Goal: Task Accomplishment & Management: Manage account settings

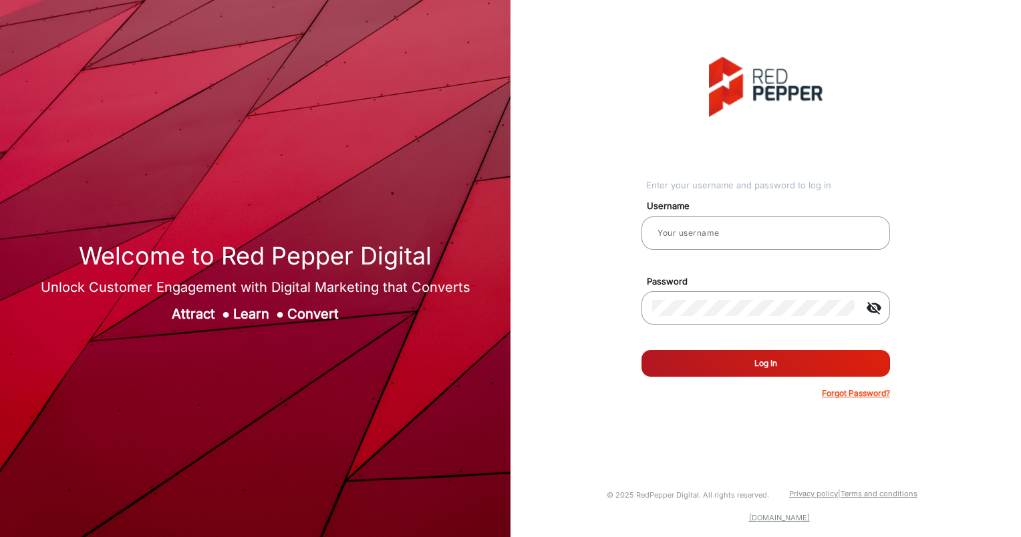
type input "aballard"
click at [688, 374] on button "Log In" at bounding box center [766, 363] width 249 height 27
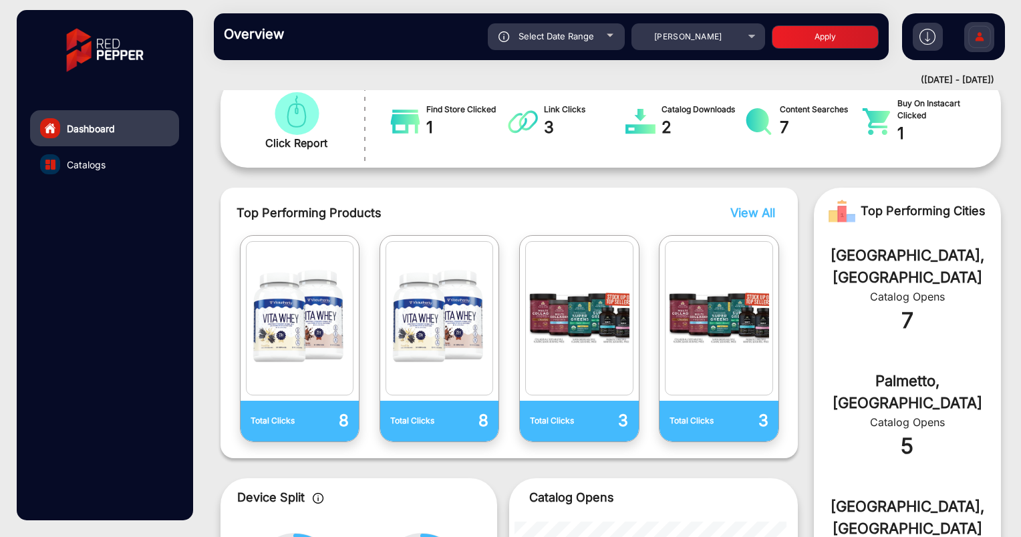
scroll to position [231, 0]
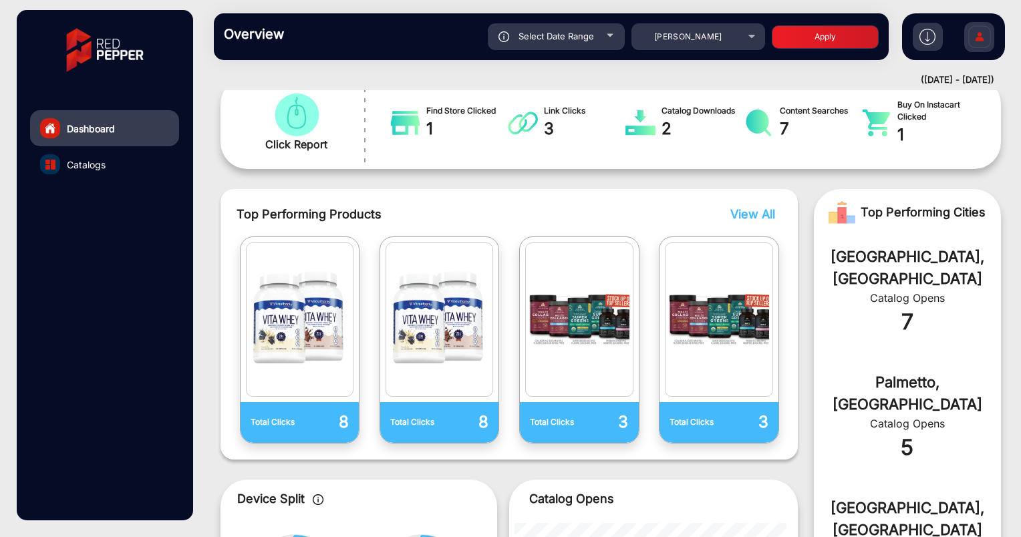
click at [739, 211] on span "View All" at bounding box center [753, 214] width 45 height 14
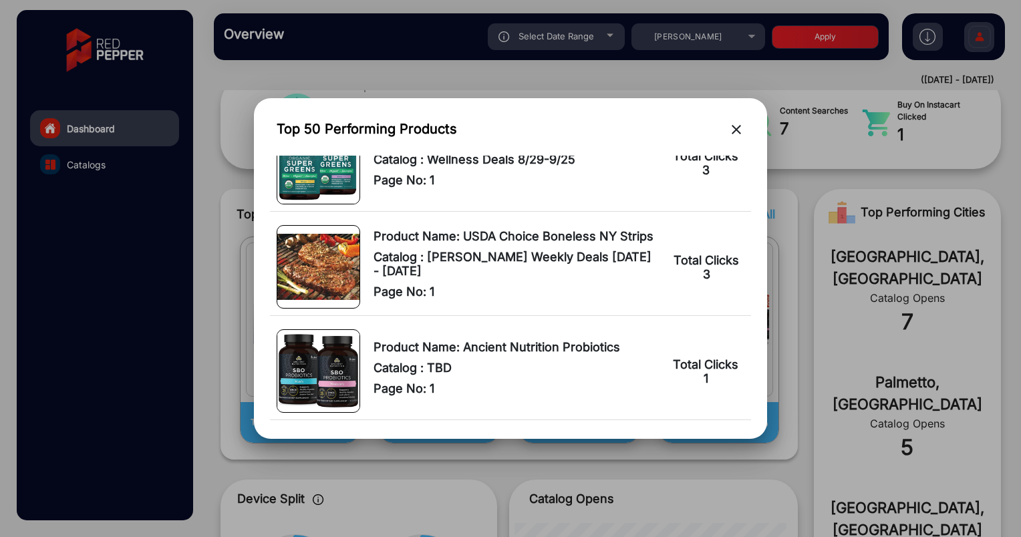
scroll to position [789, 0]
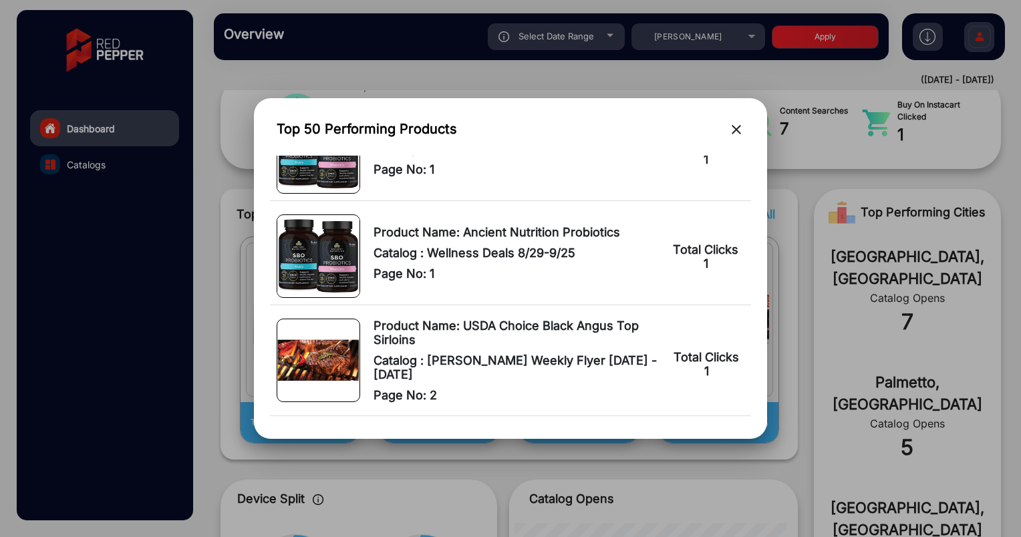
click at [743, 126] on mat-icon "close" at bounding box center [737, 130] width 16 height 16
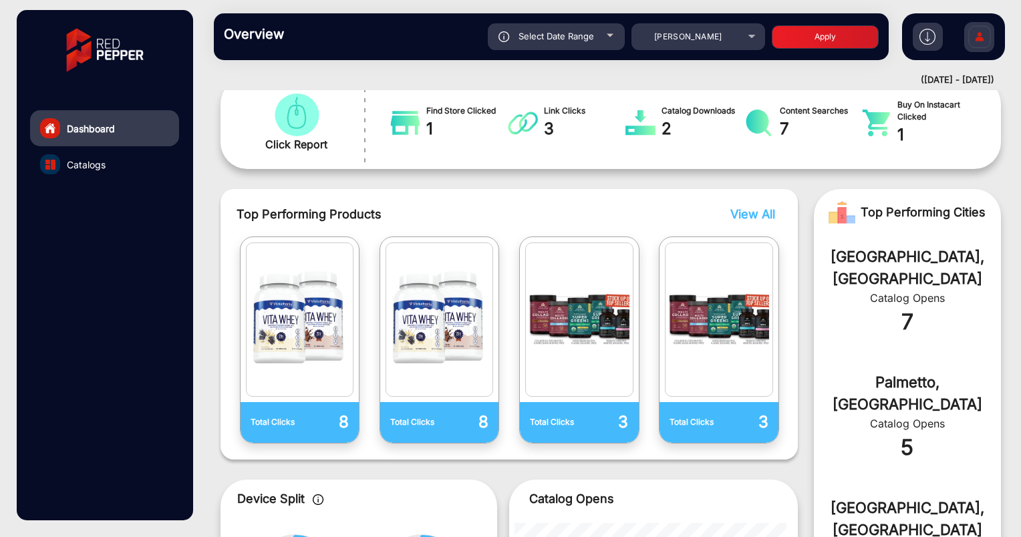
click at [562, 44] on div "Select Date Range" at bounding box center [556, 36] width 137 height 27
type input "[DATE]"
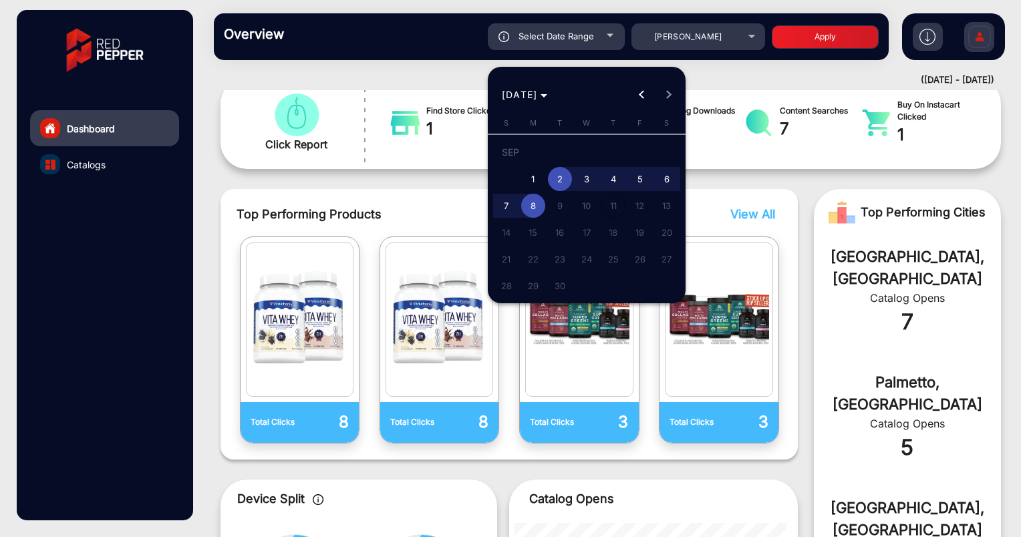
click at [609, 199] on span "11" at bounding box center [614, 206] width 24 height 24
click at [735, 177] on div at bounding box center [510, 268] width 1021 height 537
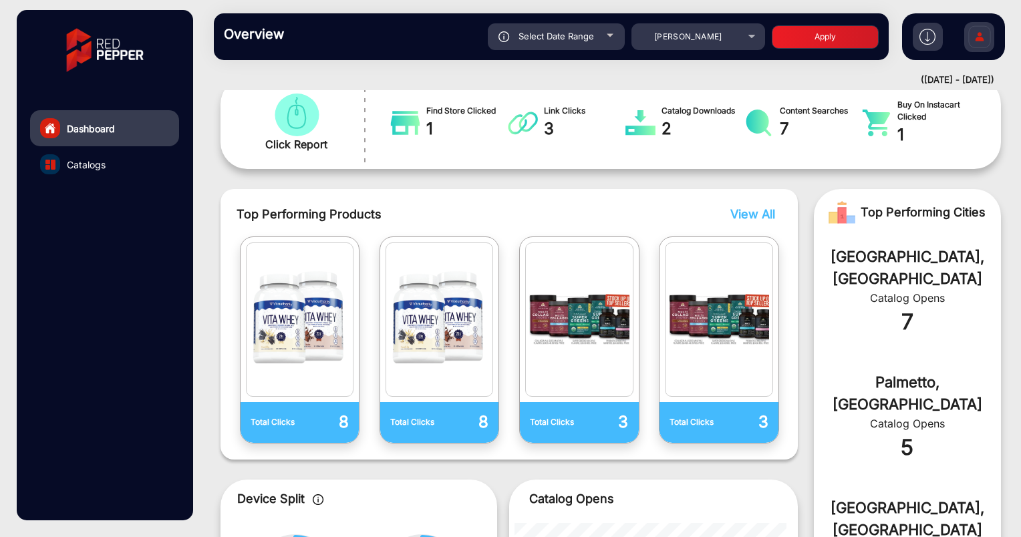
scroll to position [0, 0]
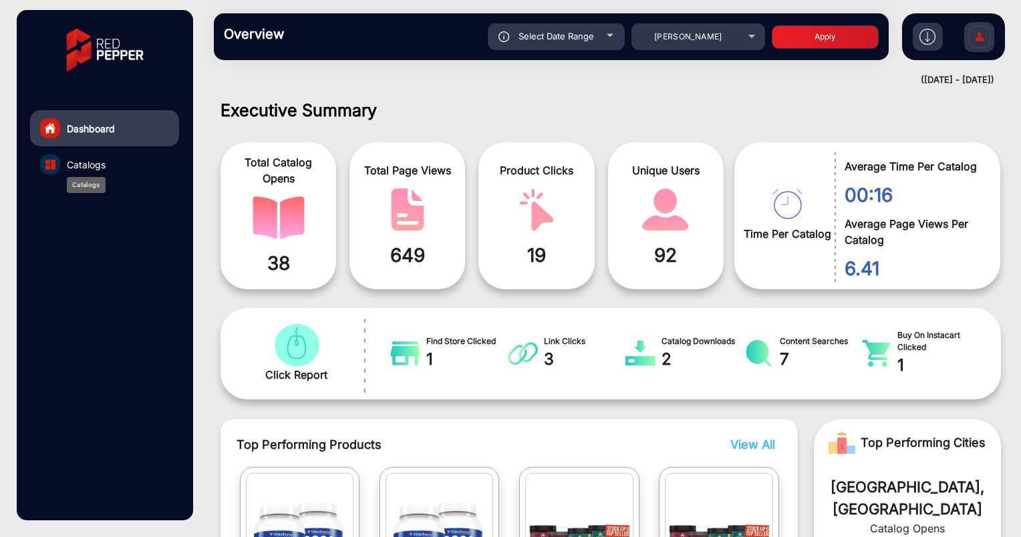
click at [98, 160] on span "Catalogs" at bounding box center [86, 165] width 39 height 14
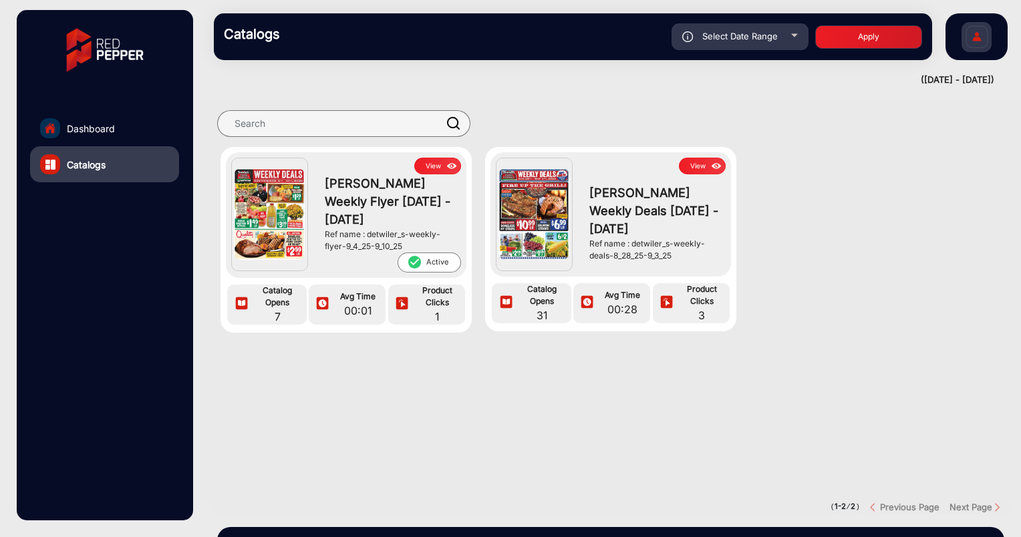
click at [428, 171] on button "View" at bounding box center [437, 166] width 47 height 17
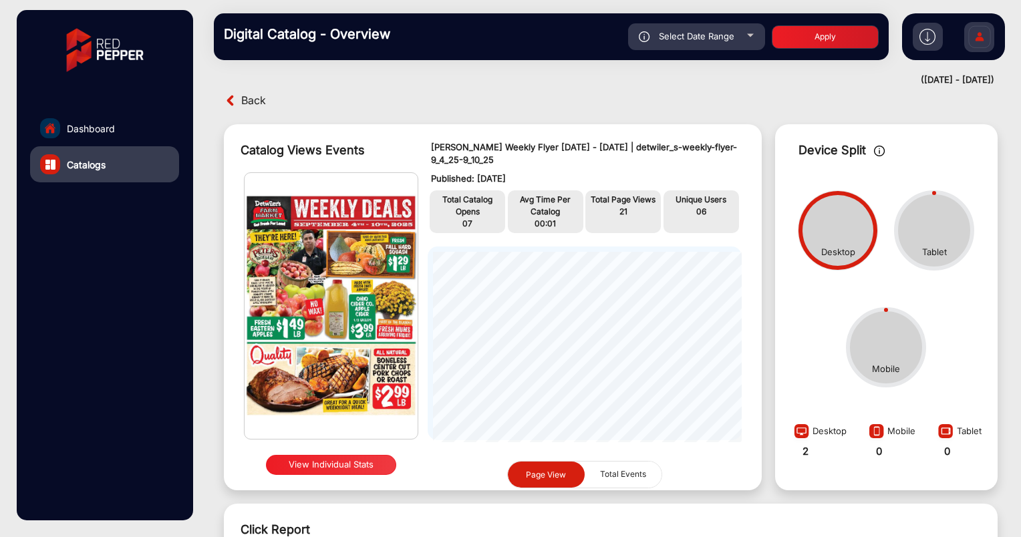
click at [120, 40] on img at bounding box center [105, 50] width 96 height 67
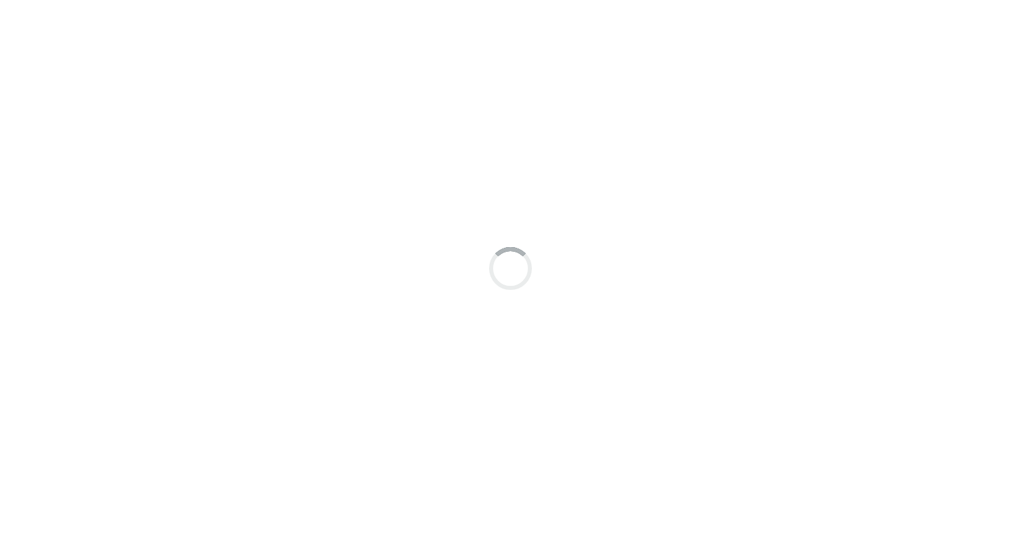
click at [78, 40] on div at bounding box center [510, 268] width 1021 height 537
